Goal: Task Accomplishment & Management: Complete application form

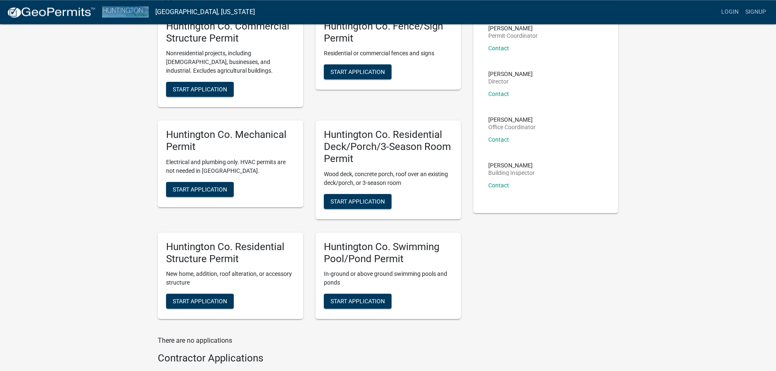
scroll to position [85, 0]
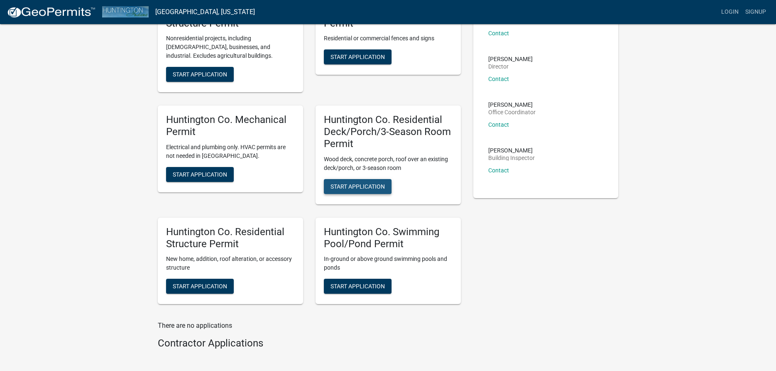
click at [349, 191] on button "Start Application" at bounding box center [358, 186] width 68 height 15
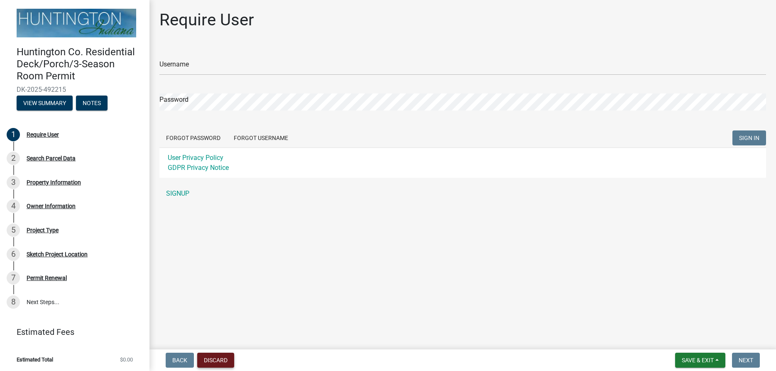
click at [214, 358] on button "Discard" at bounding box center [215, 360] width 37 height 15
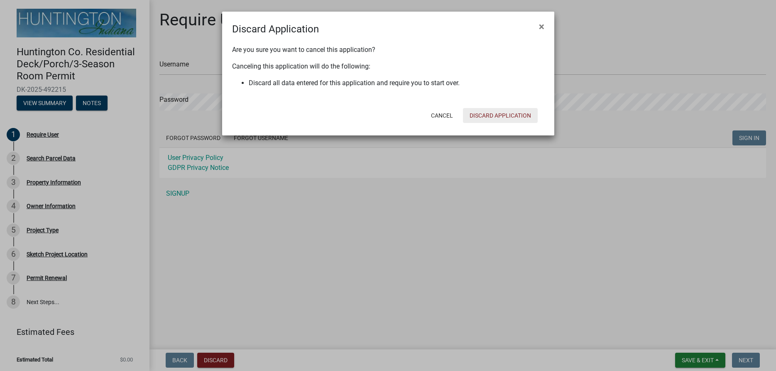
click at [490, 115] on button "Discard Application" at bounding box center [500, 115] width 75 height 15
